Goal: Task Accomplishment & Management: Manage account settings

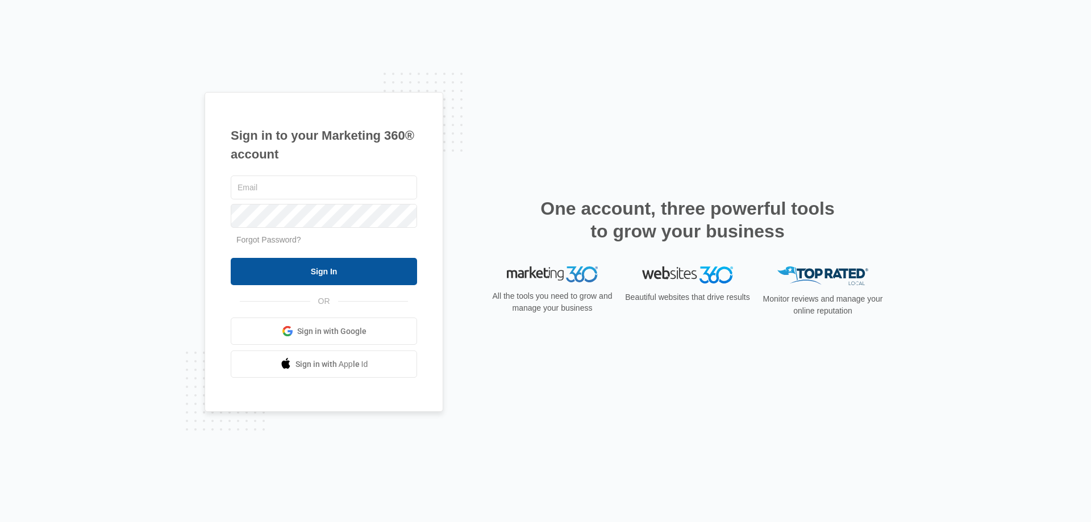
type input "[PERSON_NAME][EMAIL_ADDRESS][DOMAIN_NAME]"
click at [323, 266] on input "Sign In" at bounding box center [324, 271] width 186 height 27
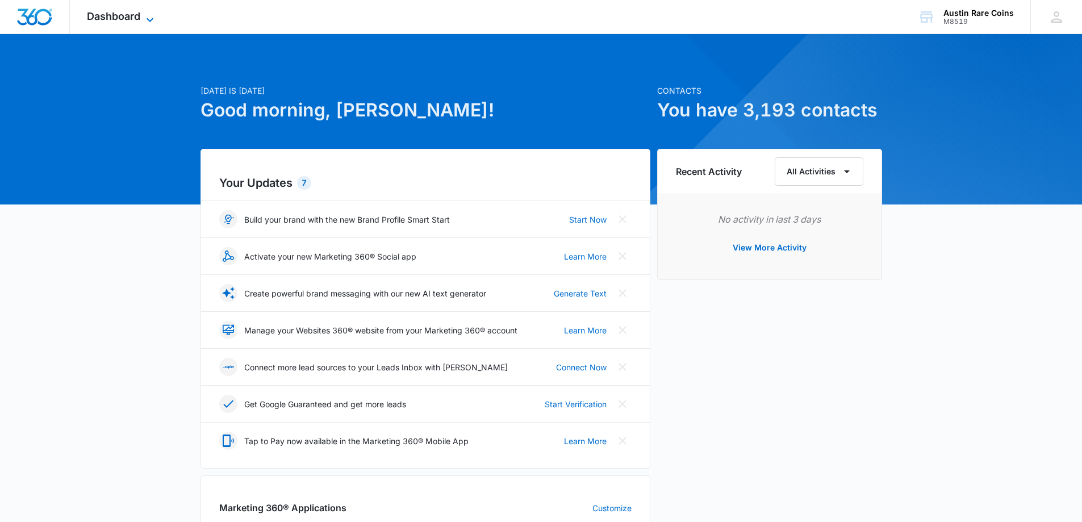
click at [114, 13] on span "Dashboard" at bounding box center [113, 16] width 53 height 12
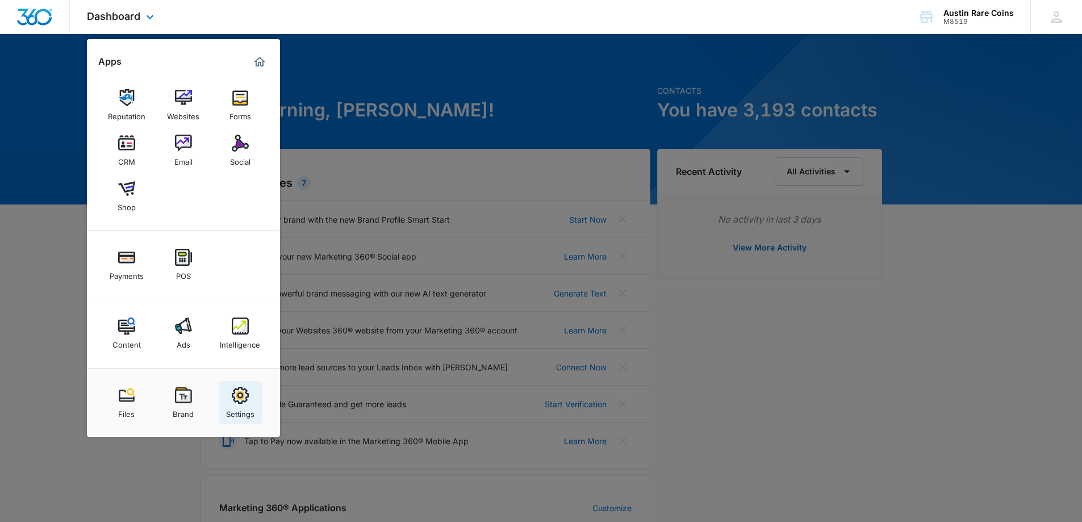
click at [244, 394] on img at bounding box center [240, 395] width 17 height 17
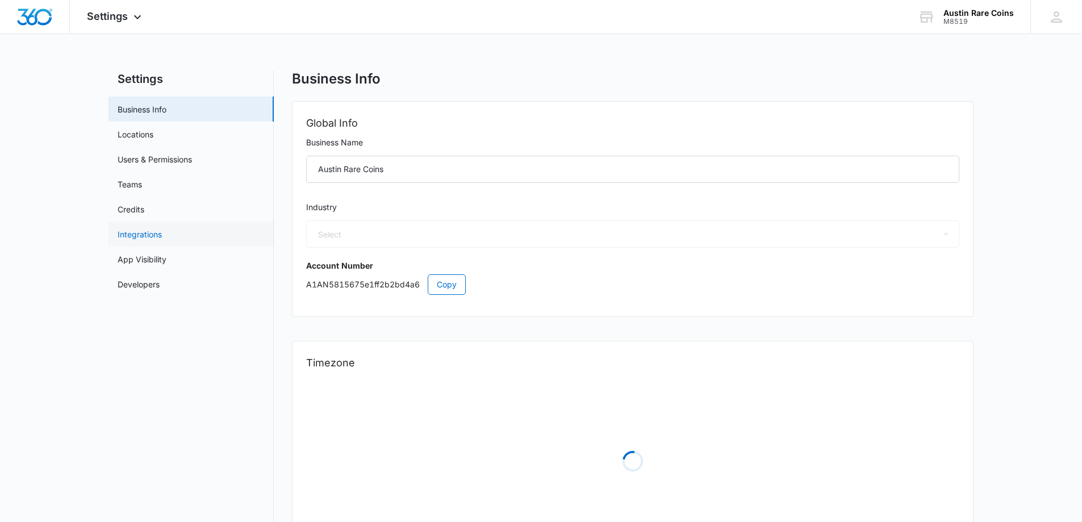
select select "33"
select select "US"
select select "America/[GEOGRAPHIC_DATA]"
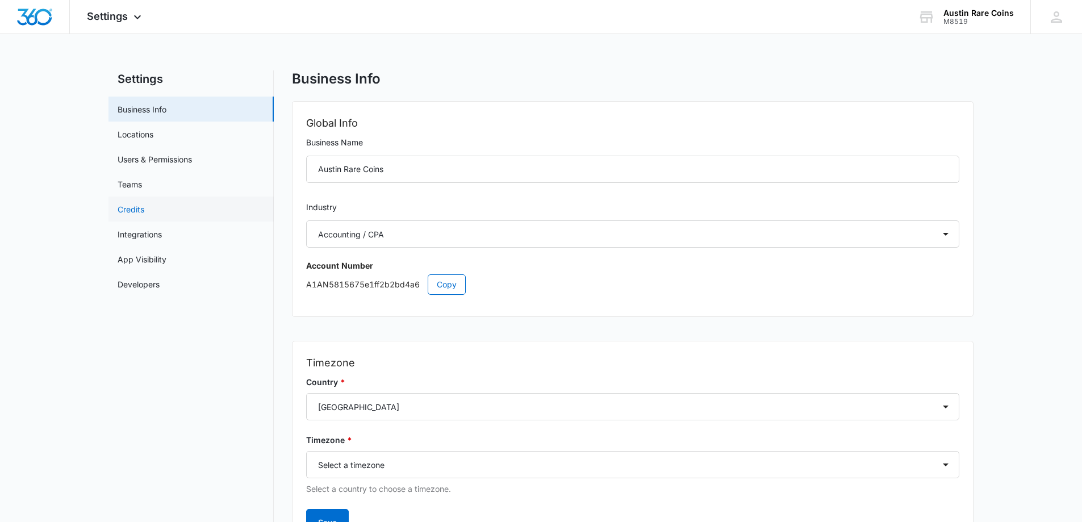
click at [138, 203] on link "Credits" at bounding box center [131, 209] width 27 height 12
